Goal: Information Seeking & Learning: Find specific page/section

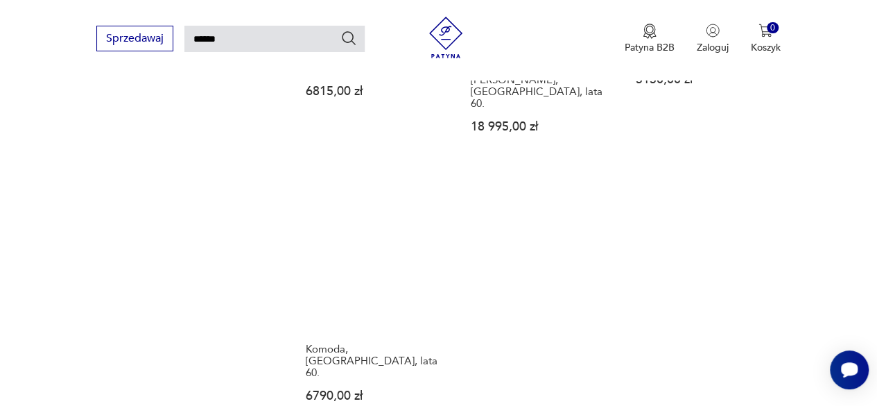
scroll to position [1573, 0]
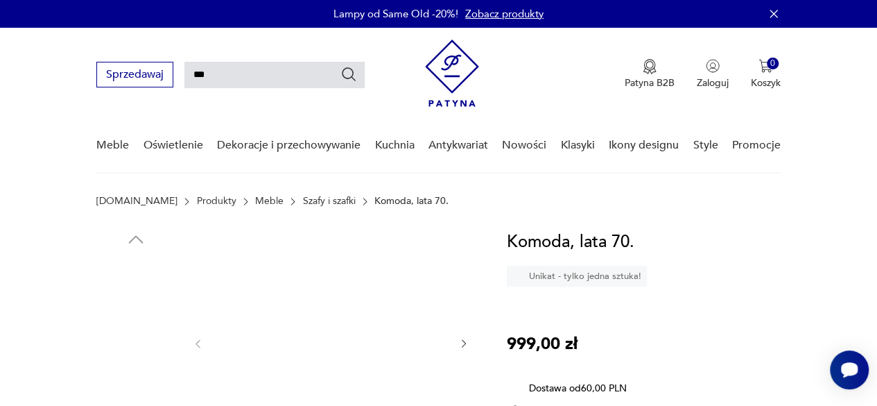
type input "***"
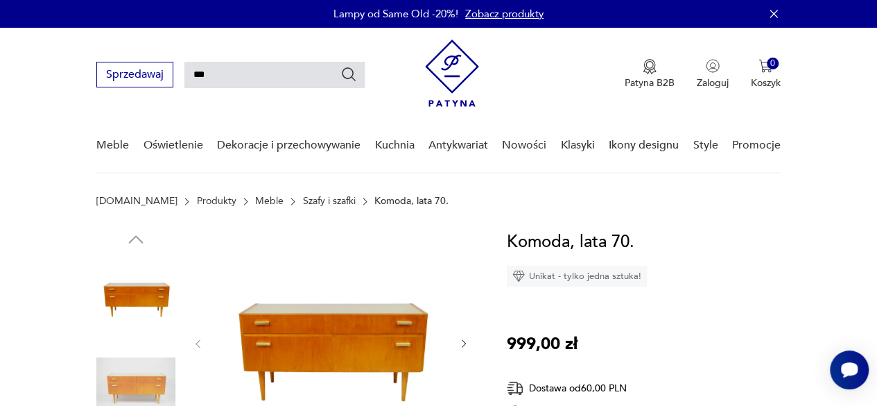
type input "***"
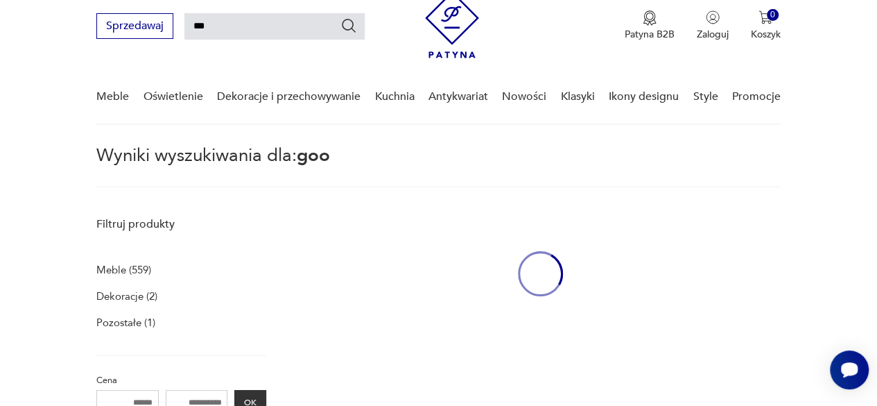
scroll to position [50, 0]
